Goal: Task Accomplishment & Management: Complete application form

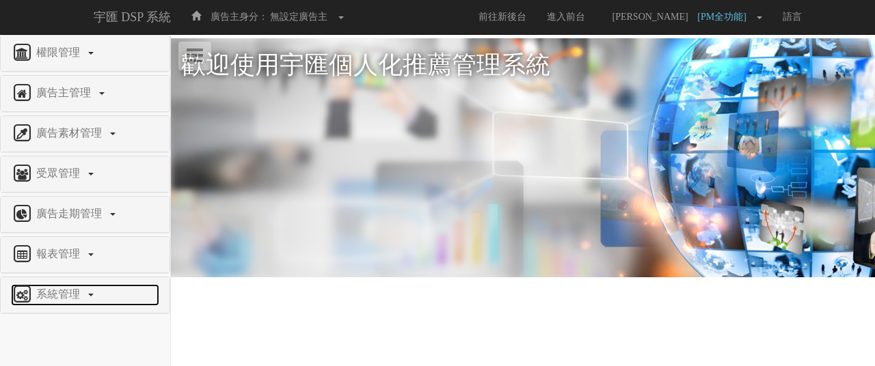
click at [74, 291] on span "系統管理" at bounding box center [60, 294] width 54 height 12
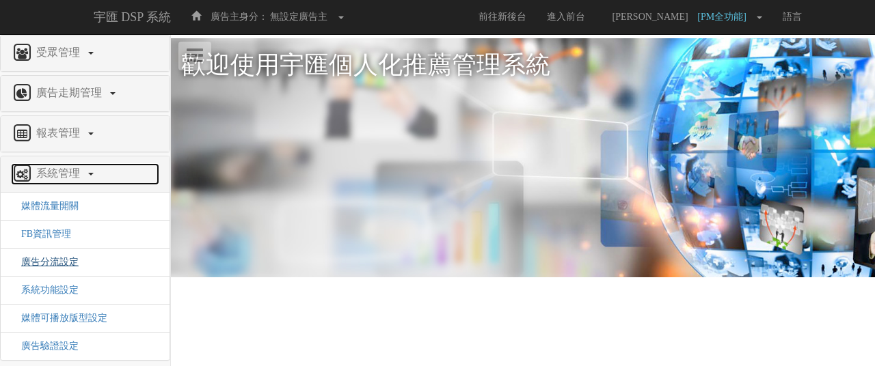
scroll to position [123, 0]
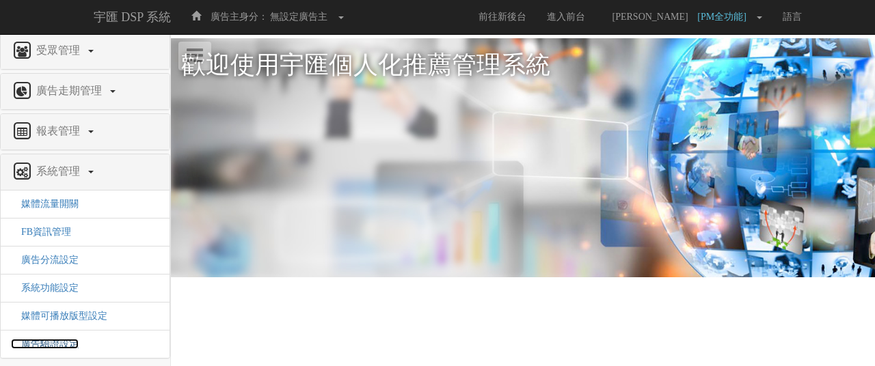
click at [55, 340] on span "廣告驗證設定" at bounding box center [45, 344] width 68 height 10
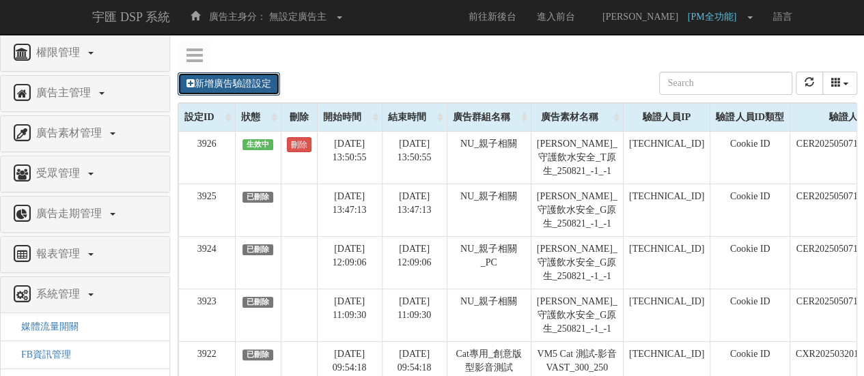
click at [260, 90] on link "新增廣告驗證設定" at bounding box center [229, 83] width 102 height 23
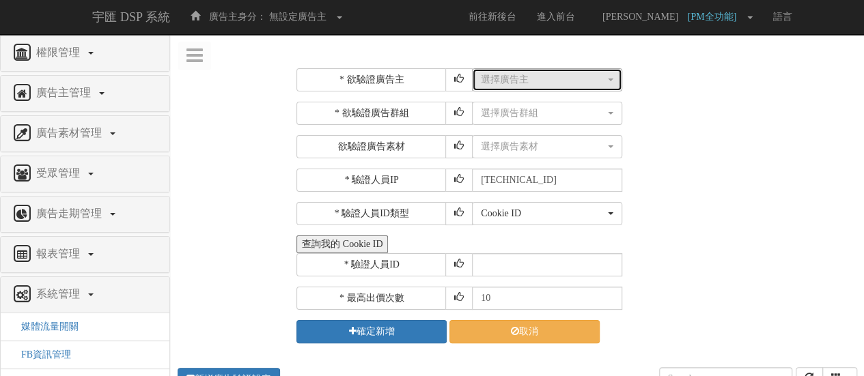
click at [526, 84] on div "選擇廣告主" at bounding box center [543, 80] width 124 height 14
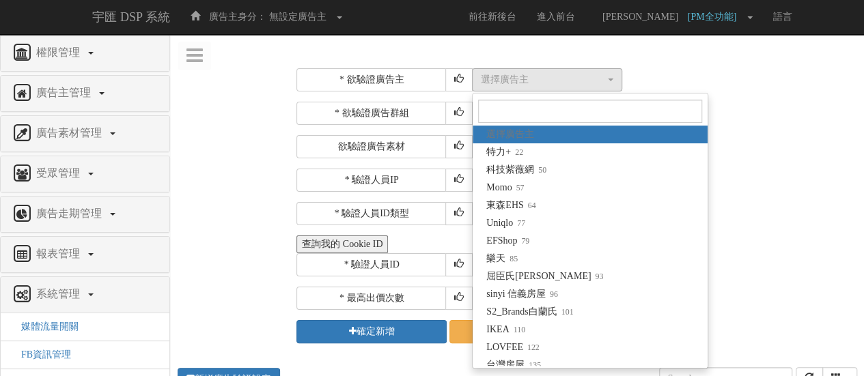
click at [812, 147] on div "選擇廣告素材 選擇廣告素材" at bounding box center [663, 146] width 382 height 23
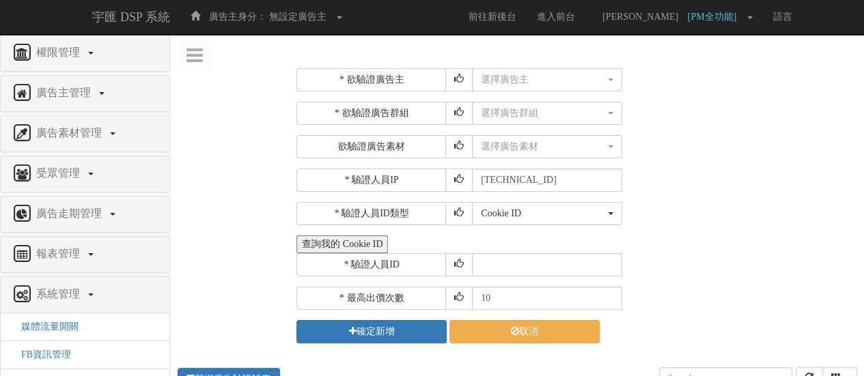
click at [377, 236] on button "查詢我的 Cookie ID" at bounding box center [343, 245] width 92 height 18
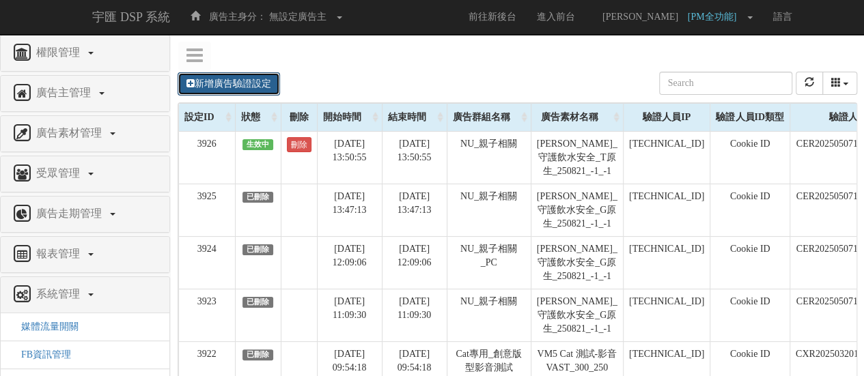
click at [238, 80] on link "新增廣告驗證設定" at bounding box center [229, 83] width 102 height 23
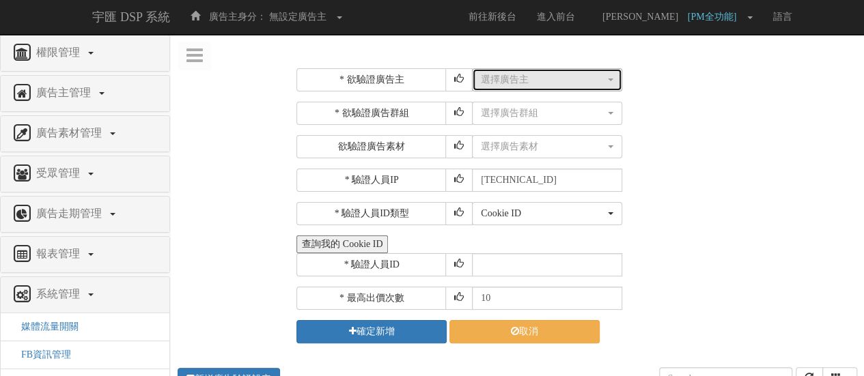
click at [523, 90] on button "選擇廣告主" at bounding box center [547, 79] width 150 height 23
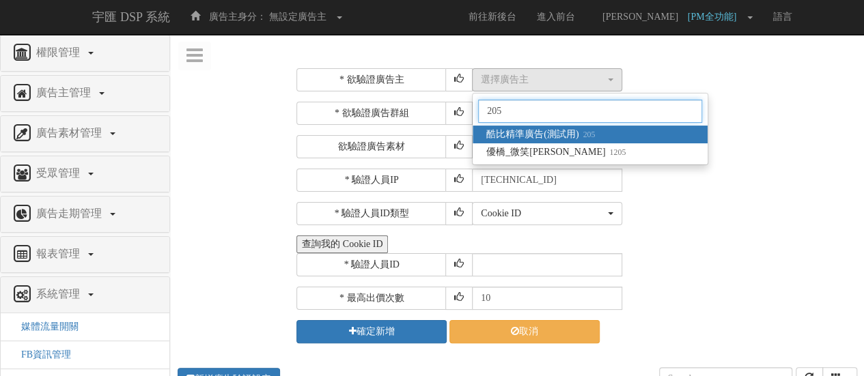
type input "205"
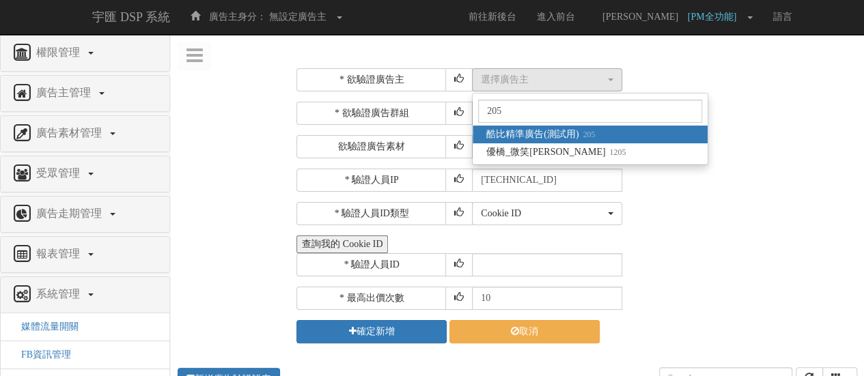
click at [544, 128] on span "酷比精準廣告(測試用) 205" at bounding box center [541, 135] width 109 height 14
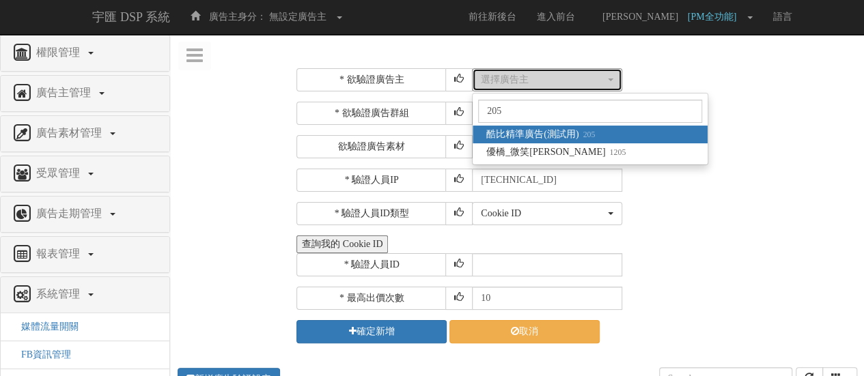
select select "205"
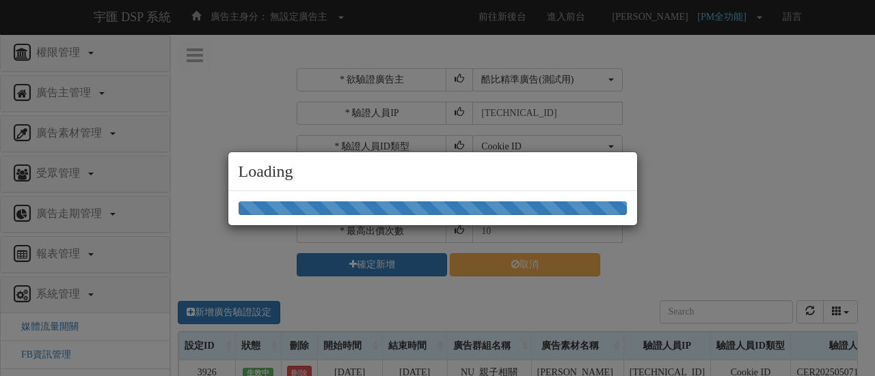
click at [539, 116] on div "Loading" at bounding box center [437, 188] width 875 height 376
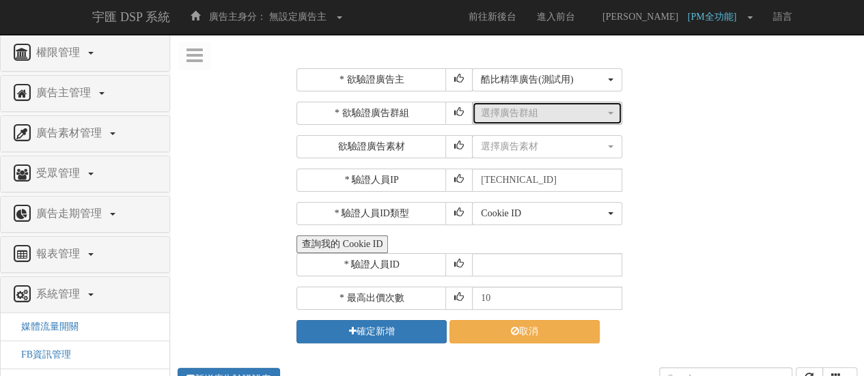
click at [549, 113] on div "選擇廣告群組" at bounding box center [543, 114] width 124 height 14
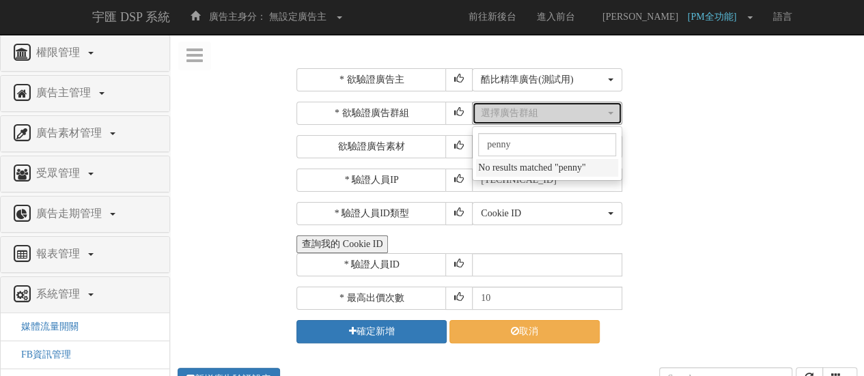
click at [566, 107] on div "選擇廣告群組" at bounding box center [543, 114] width 124 height 14
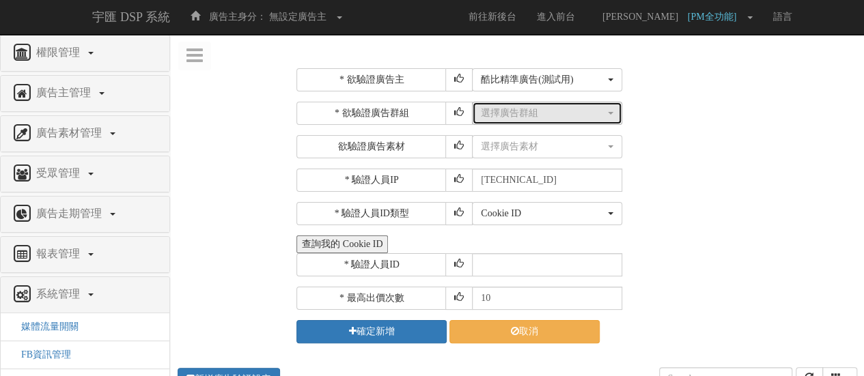
click at [566, 107] on div "選擇廣告群組" at bounding box center [543, 114] width 124 height 14
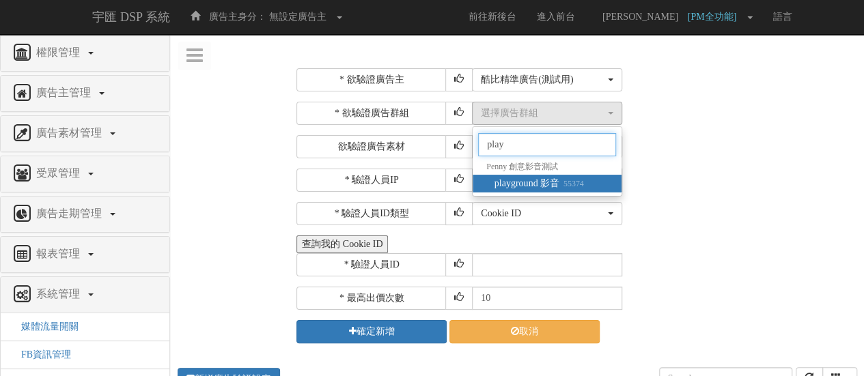
type input "play"
click at [553, 180] on span "playground 影音 55374" at bounding box center [540, 184] width 90 height 14
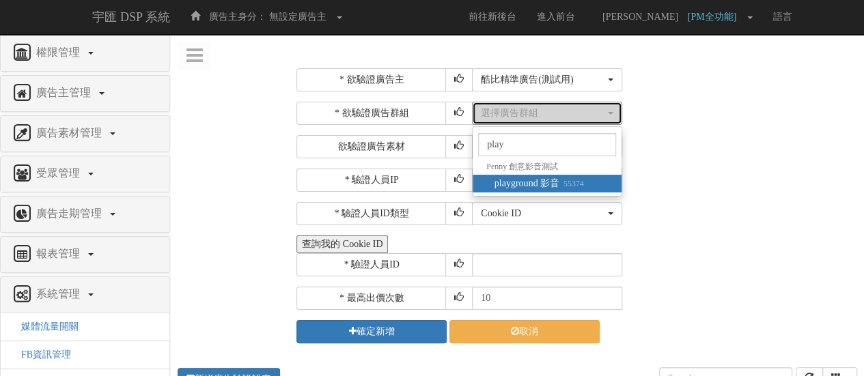
select select "55374"
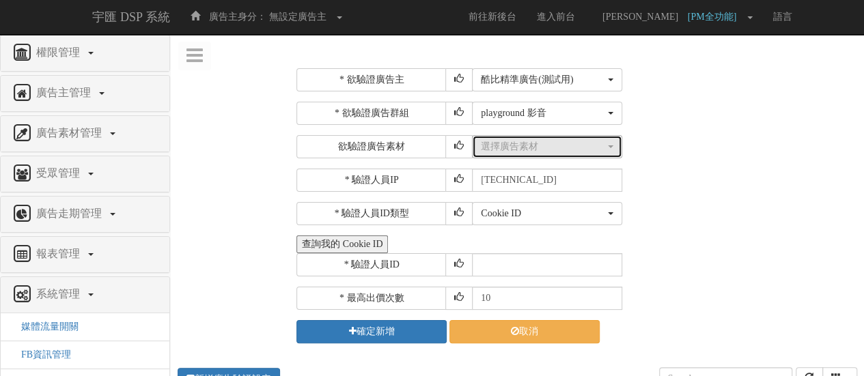
click at [529, 146] on div "選擇廣告素材" at bounding box center [543, 147] width 124 height 14
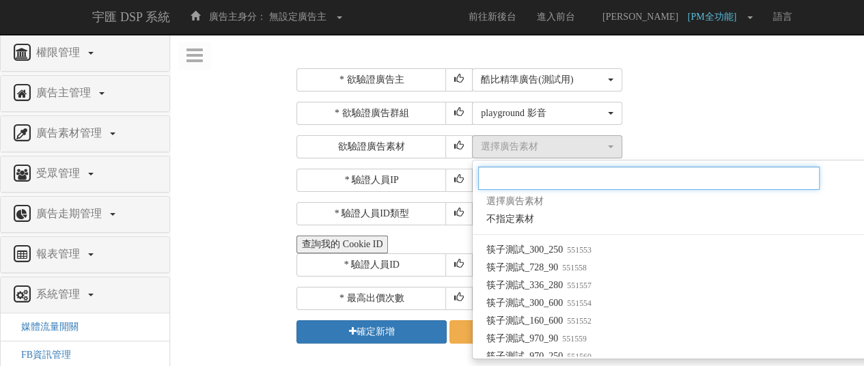
paste input "1564698"
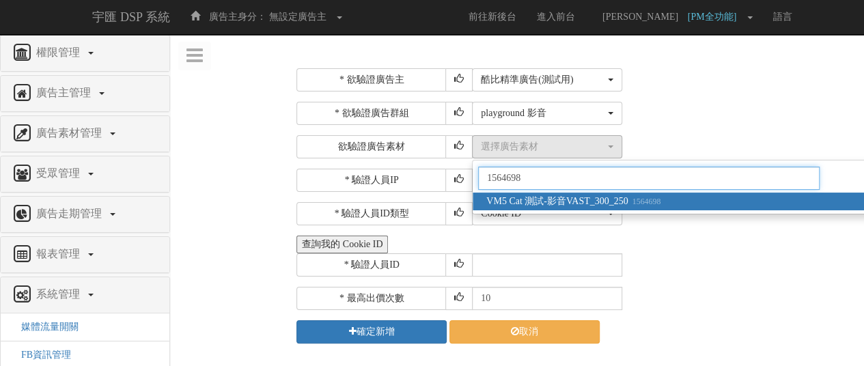
type input "1564698"
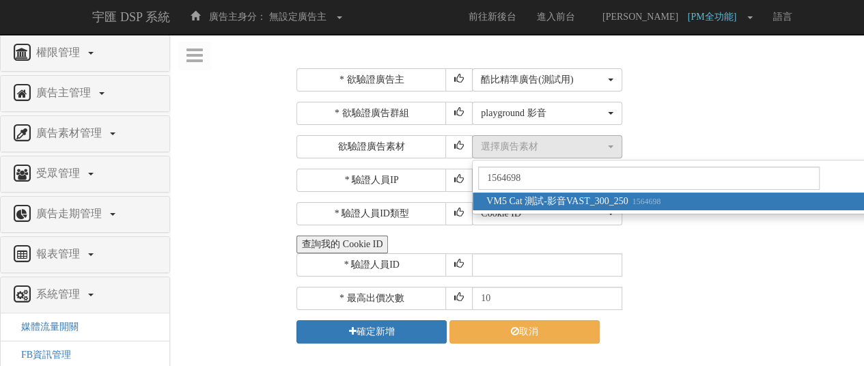
click at [553, 196] on span "VM5 Cat 測試-影音VAST_300_250 1564698" at bounding box center [574, 202] width 174 height 14
select select "1564698"
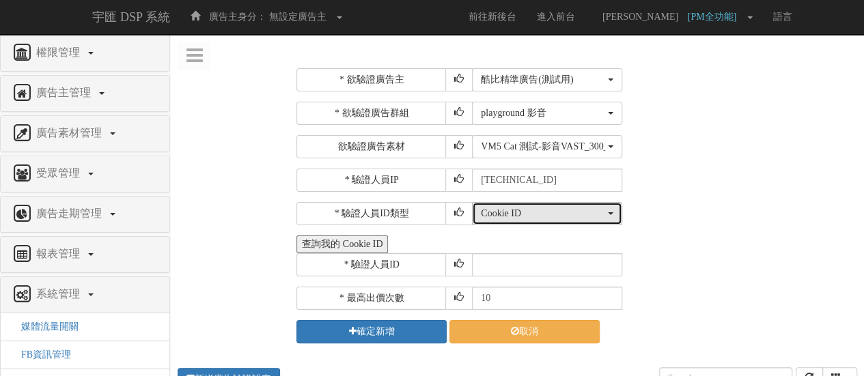
click at [554, 210] on div "Cookie ID" at bounding box center [543, 214] width 124 height 14
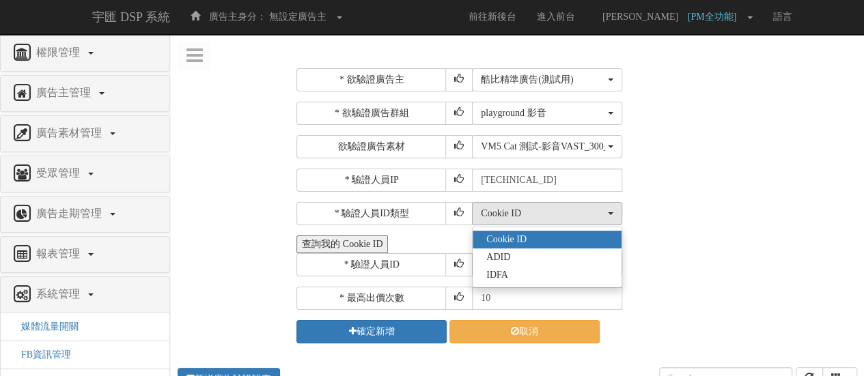
click at [700, 249] on div "查詢我的 Cookie ID" at bounding box center [576, 245] width 558 height 18
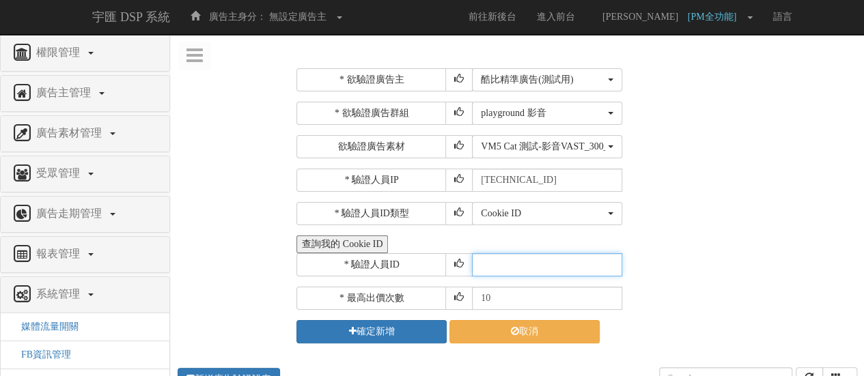
click at [571, 258] on input "text" at bounding box center [547, 265] width 150 height 23
paste input "CXR20250320164412993912"
type input "CXR20250320164412993912"
click at [515, 300] on input "10" at bounding box center [547, 298] width 150 height 23
type input "1"
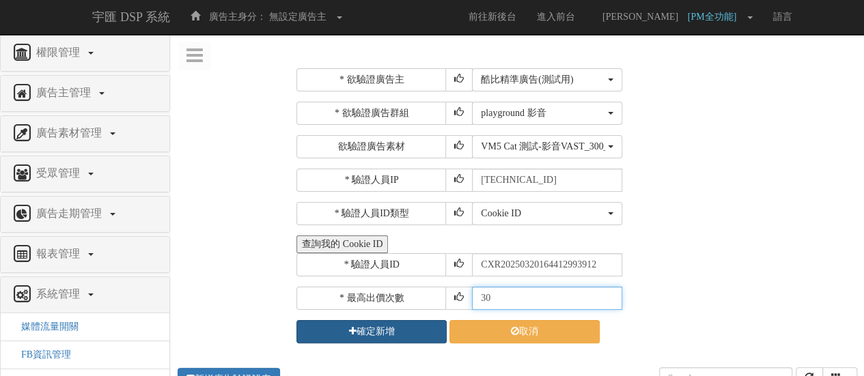
type input "30"
click at [366, 327] on button "確定新增" at bounding box center [372, 331] width 150 height 23
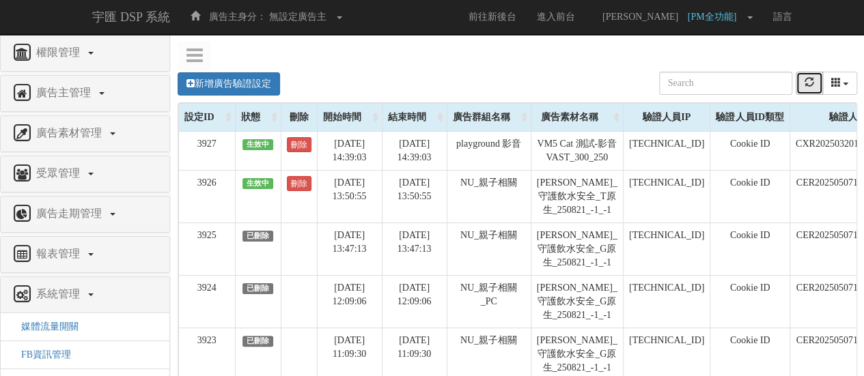
click at [809, 83] on icon "refresh" at bounding box center [810, 82] width 10 height 10
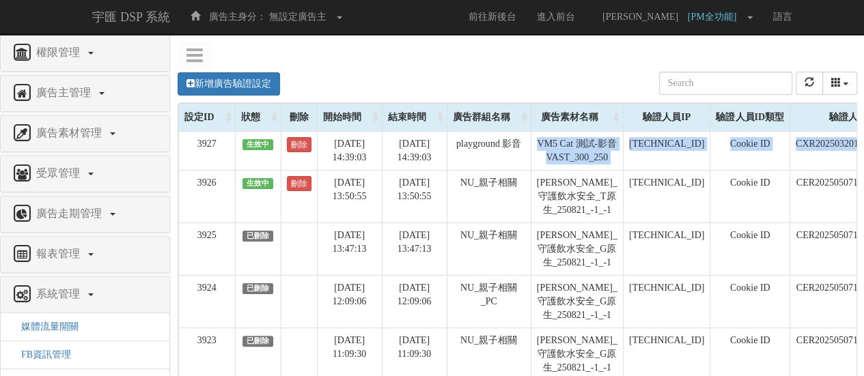
scroll to position [0, 188]
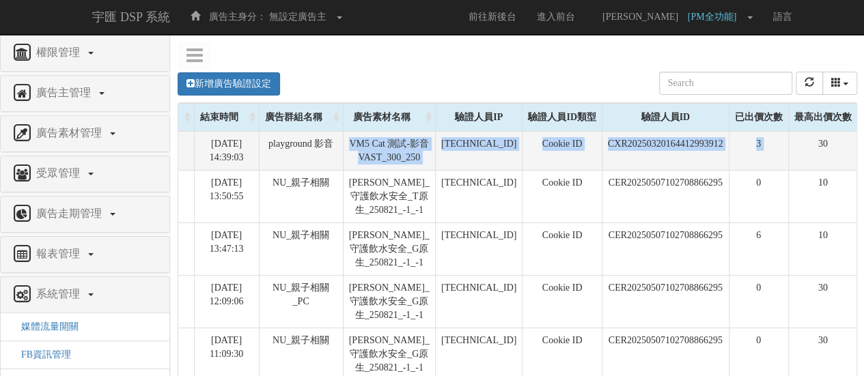
drag, startPoint x: 504, startPoint y: 161, endPoint x: 795, endPoint y: 135, distance: 292.2
click at [797, 161] on tr "3927 生效中 刪除 [DATE] 14:39:03 [DATE] 14:39:03 playground 影音 VM5 Cat 測試-影音VAST_300…" at bounding box center [424, 150] width 867 height 39
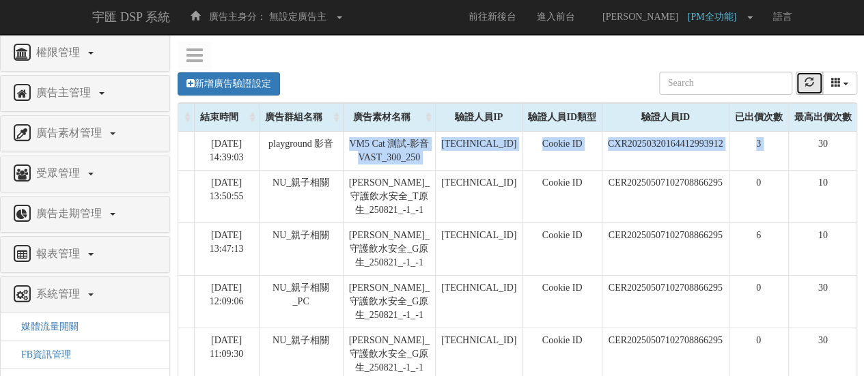
click at [806, 81] on icon "refresh" at bounding box center [810, 82] width 10 height 10
